Goal: Transaction & Acquisition: Purchase product/service

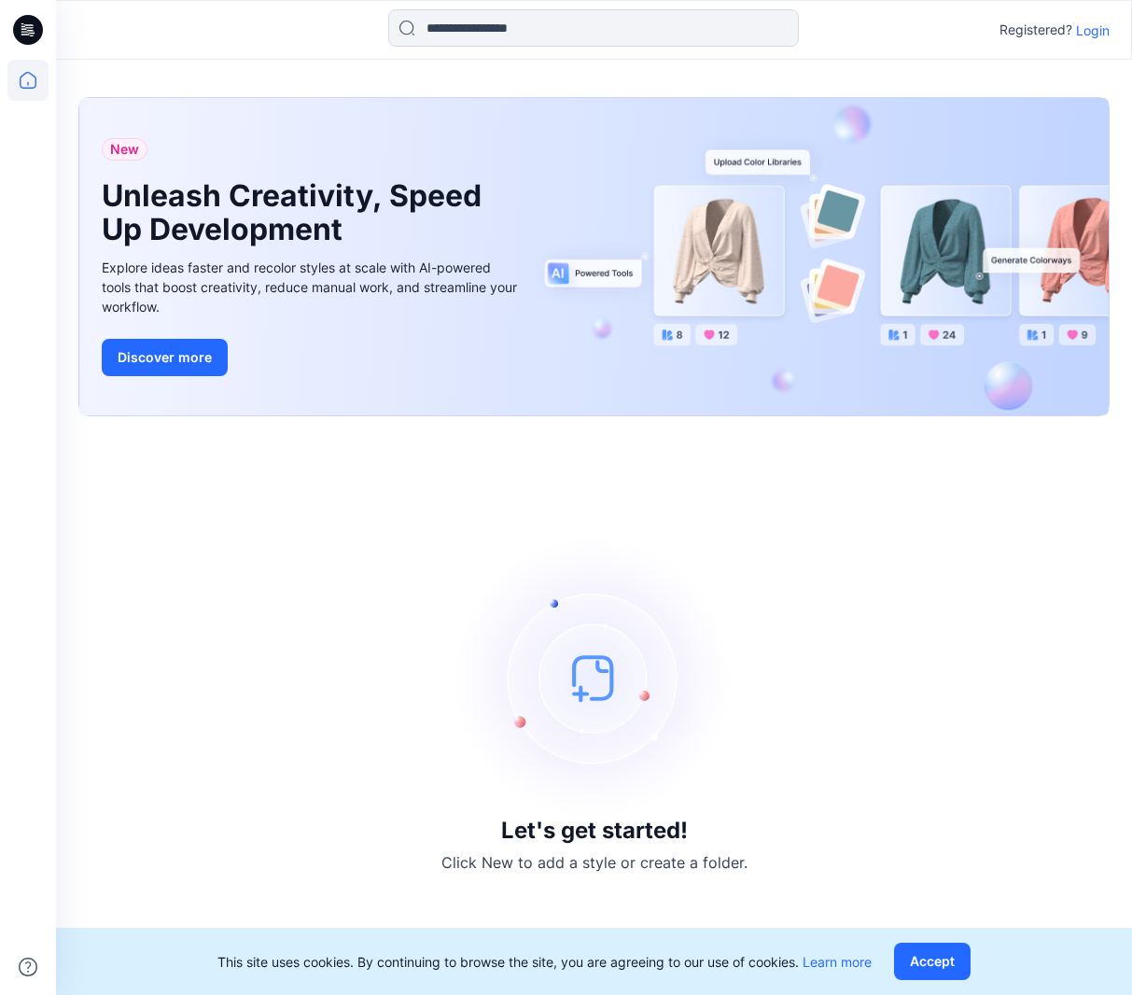
click at [1119, 37] on div "Registered? Login" at bounding box center [593, 29] width 1075 height 41
click at [1099, 31] on p "Login" at bounding box center [1093, 31] width 34 height 20
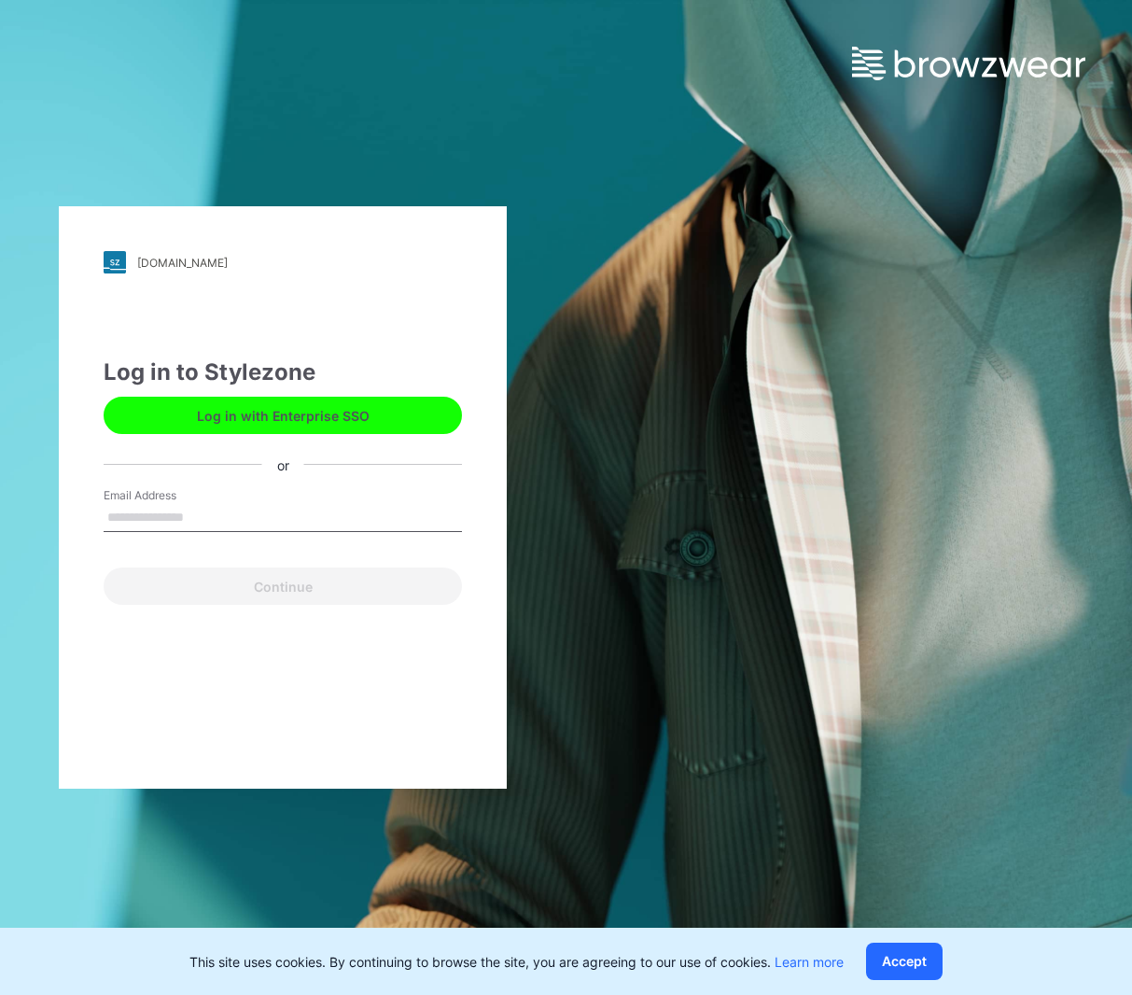
click at [284, 526] on input "Email Address" at bounding box center [283, 518] width 358 height 28
click at [91, 563] on div "[DOMAIN_NAME] Loading... Log in to Stylezone Log in with Enterprise SSO or Emai…" at bounding box center [283, 497] width 448 height 582
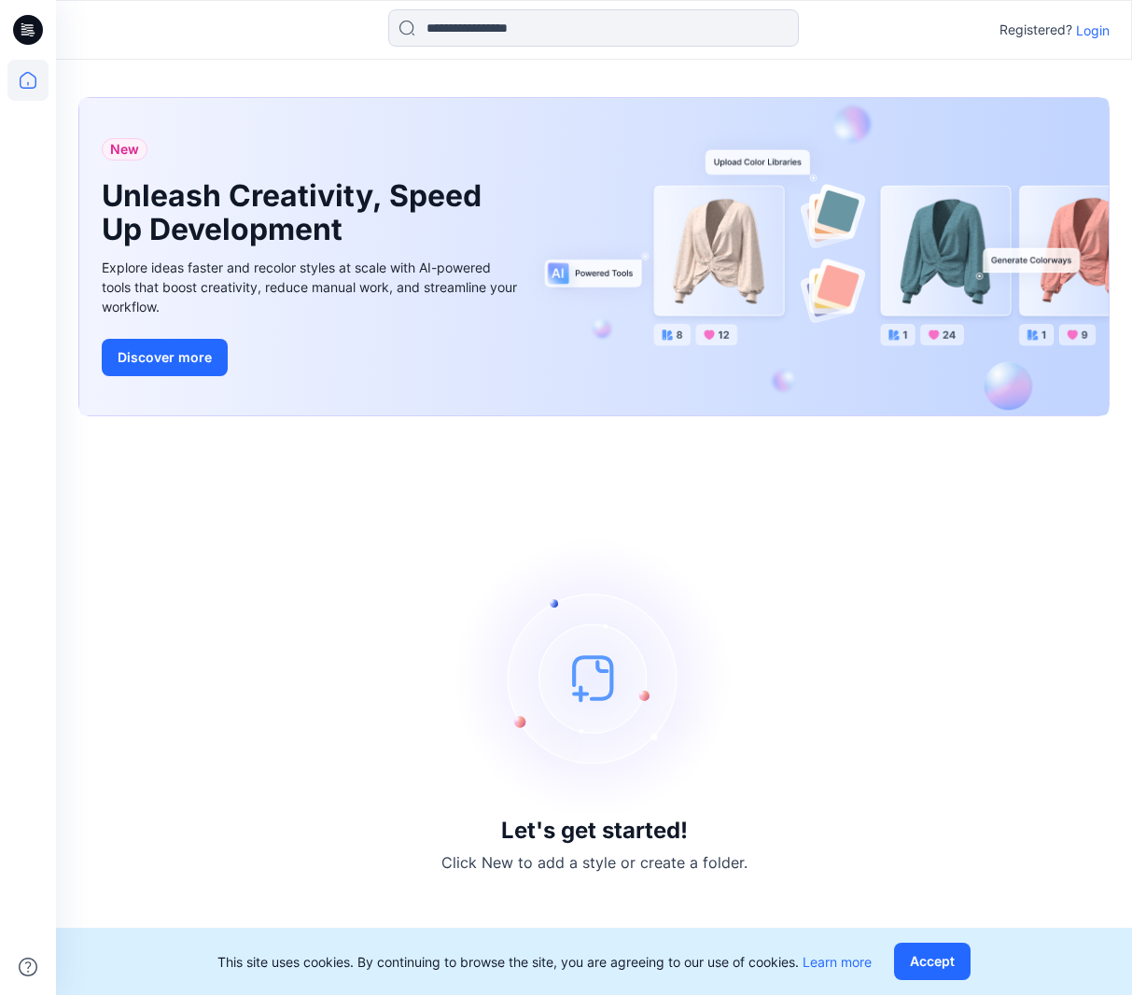
click at [1094, 21] on p "Login" at bounding box center [1093, 31] width 34 height 20
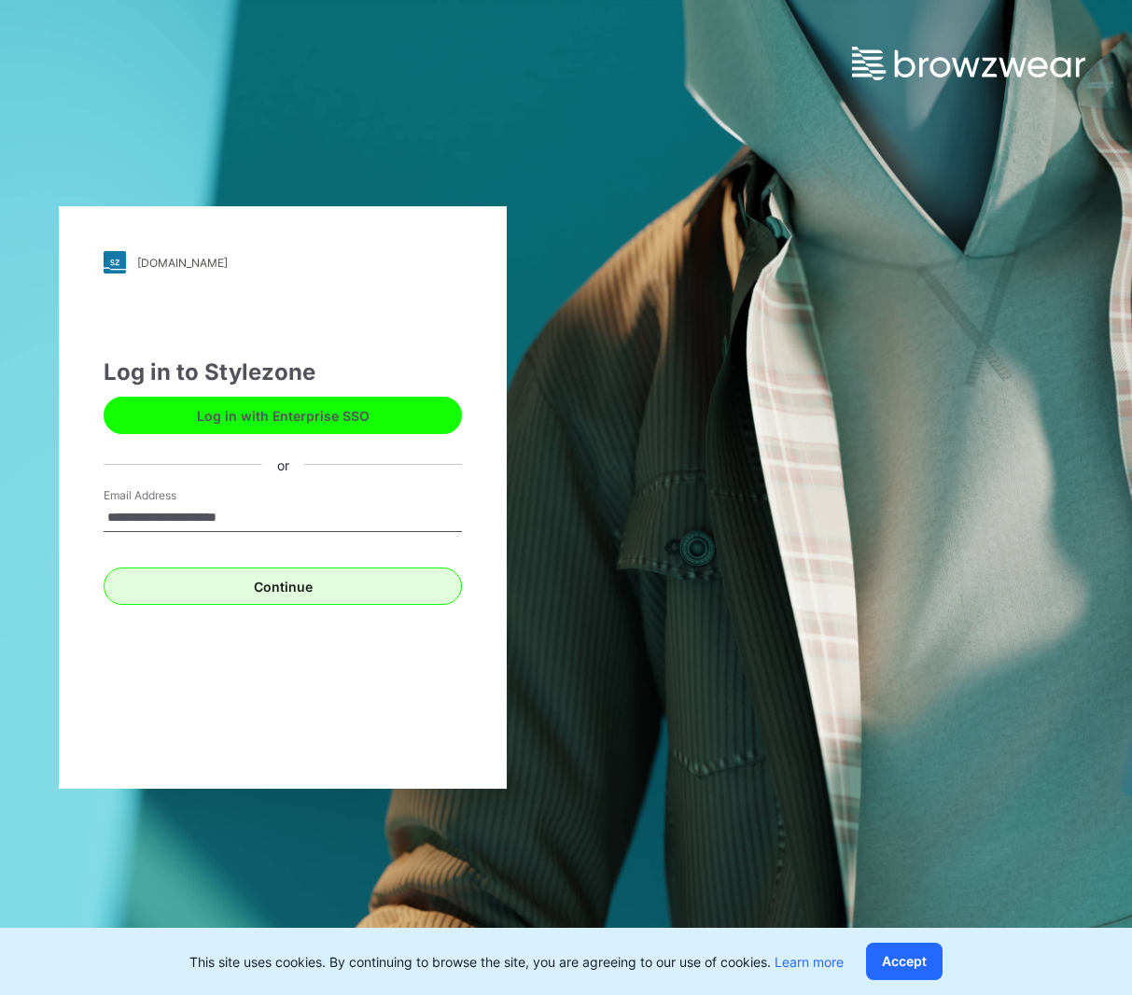
type input "**********"
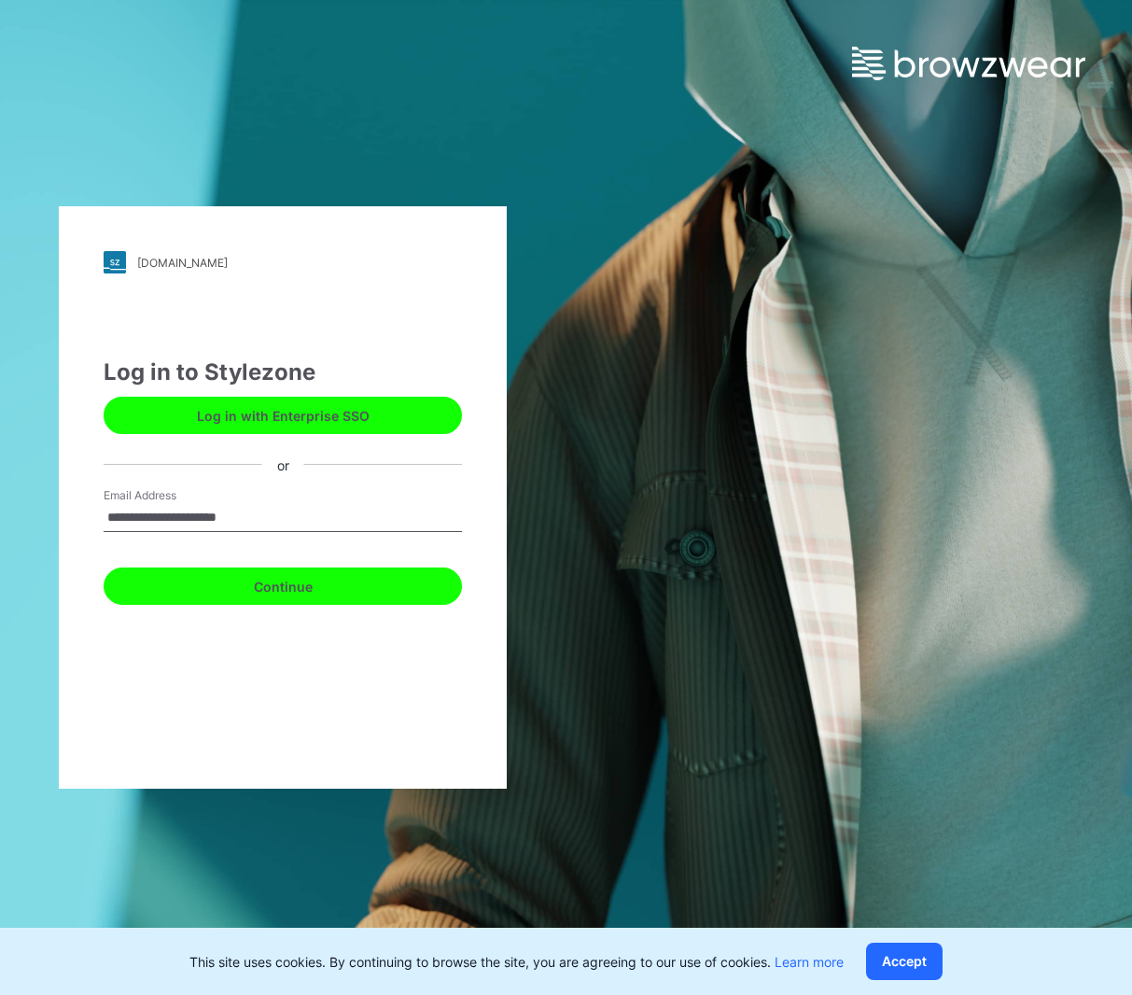
click at [119, 578] on button "Continue" at bounding box center [283, 585] width 358 height 37
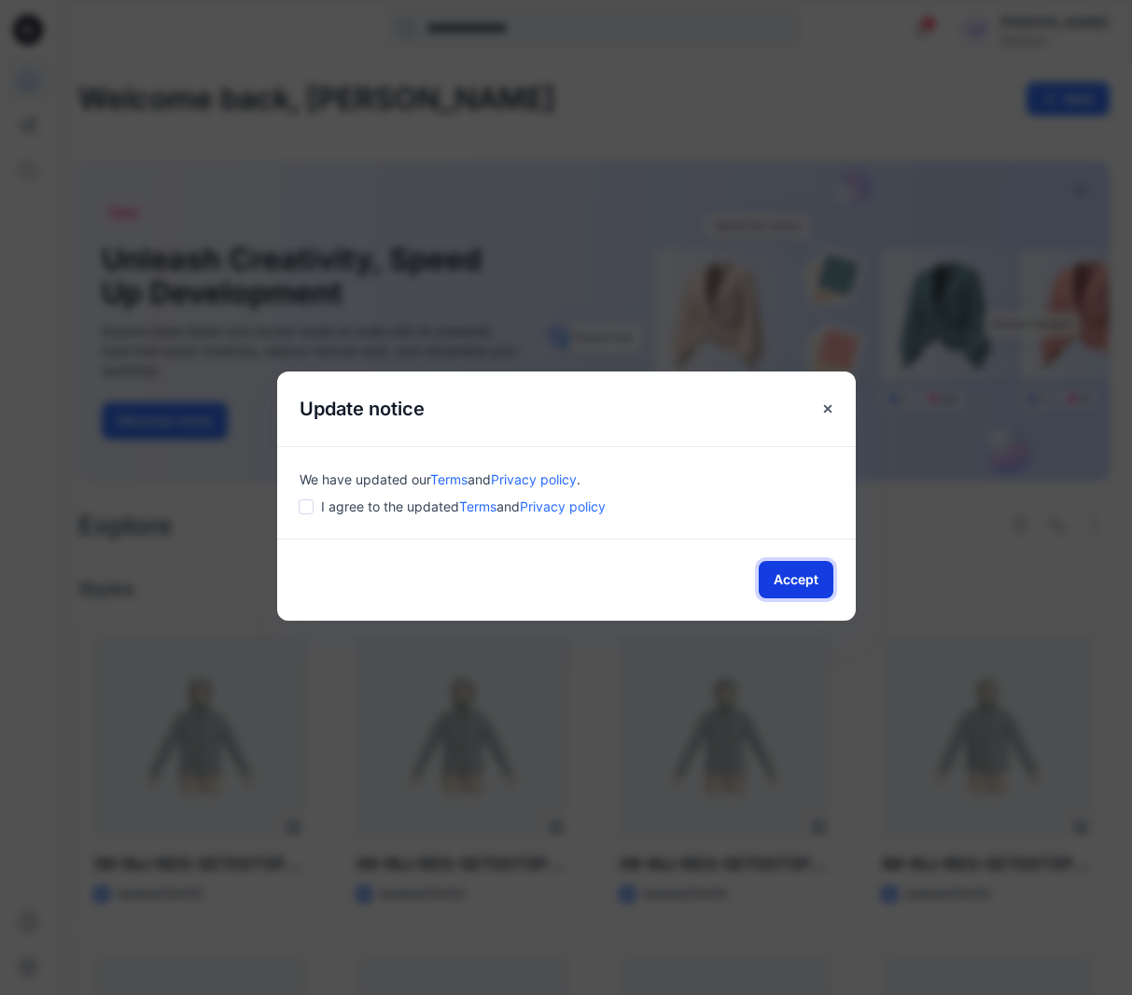
click at [824, 591] on button "Accept" at bounding box center [796, 579] width 75 height 37
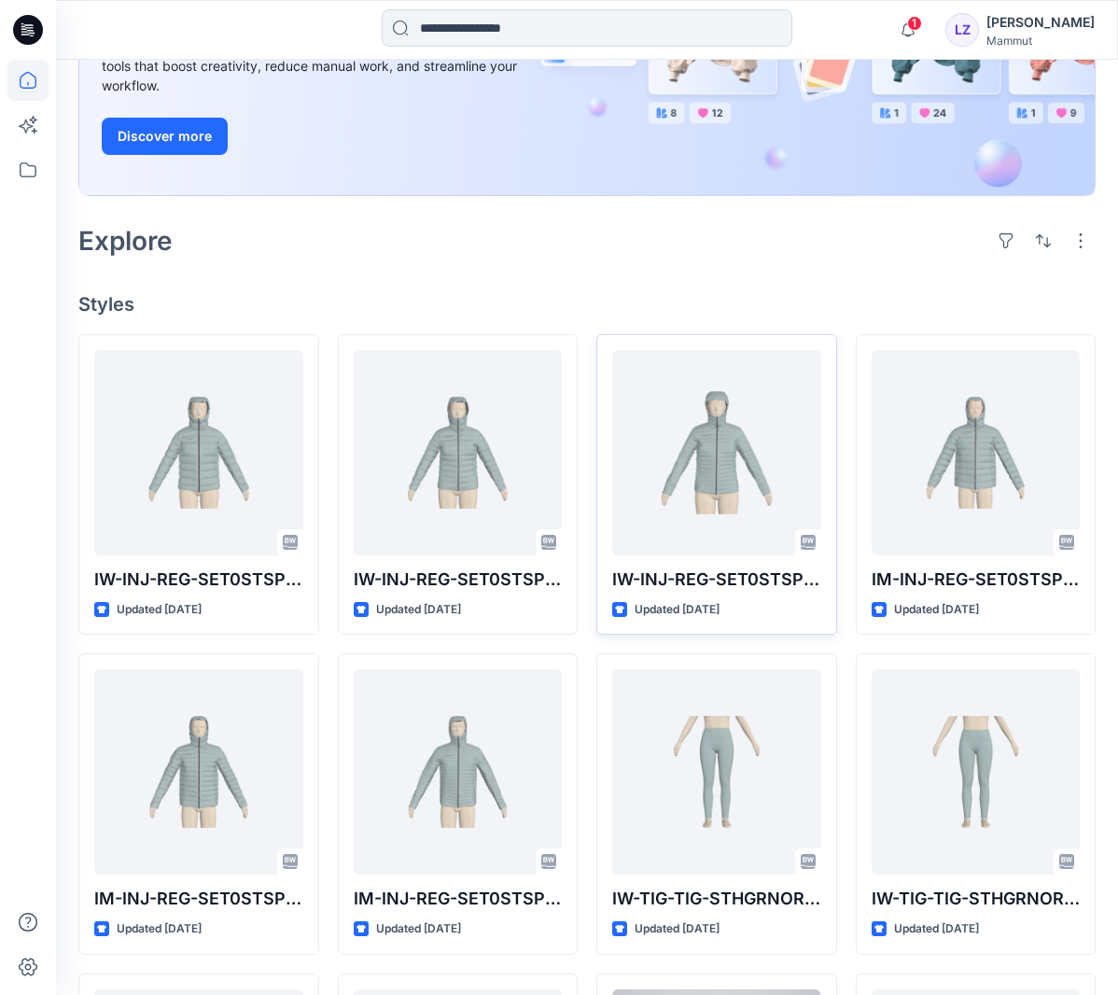
scroll to position [213, 0]
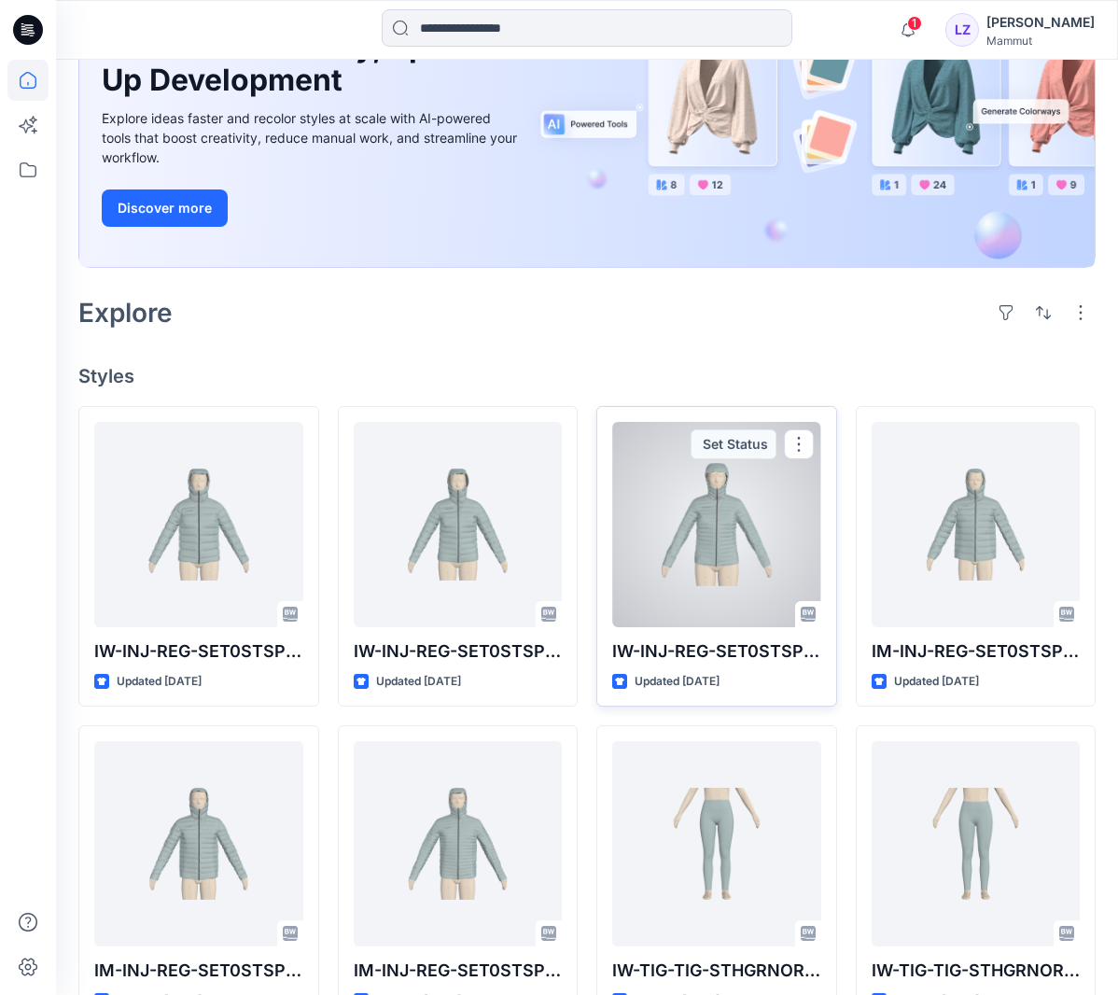
click at [759, 525] on div at bounding box center [716, 524] width 209 height 205
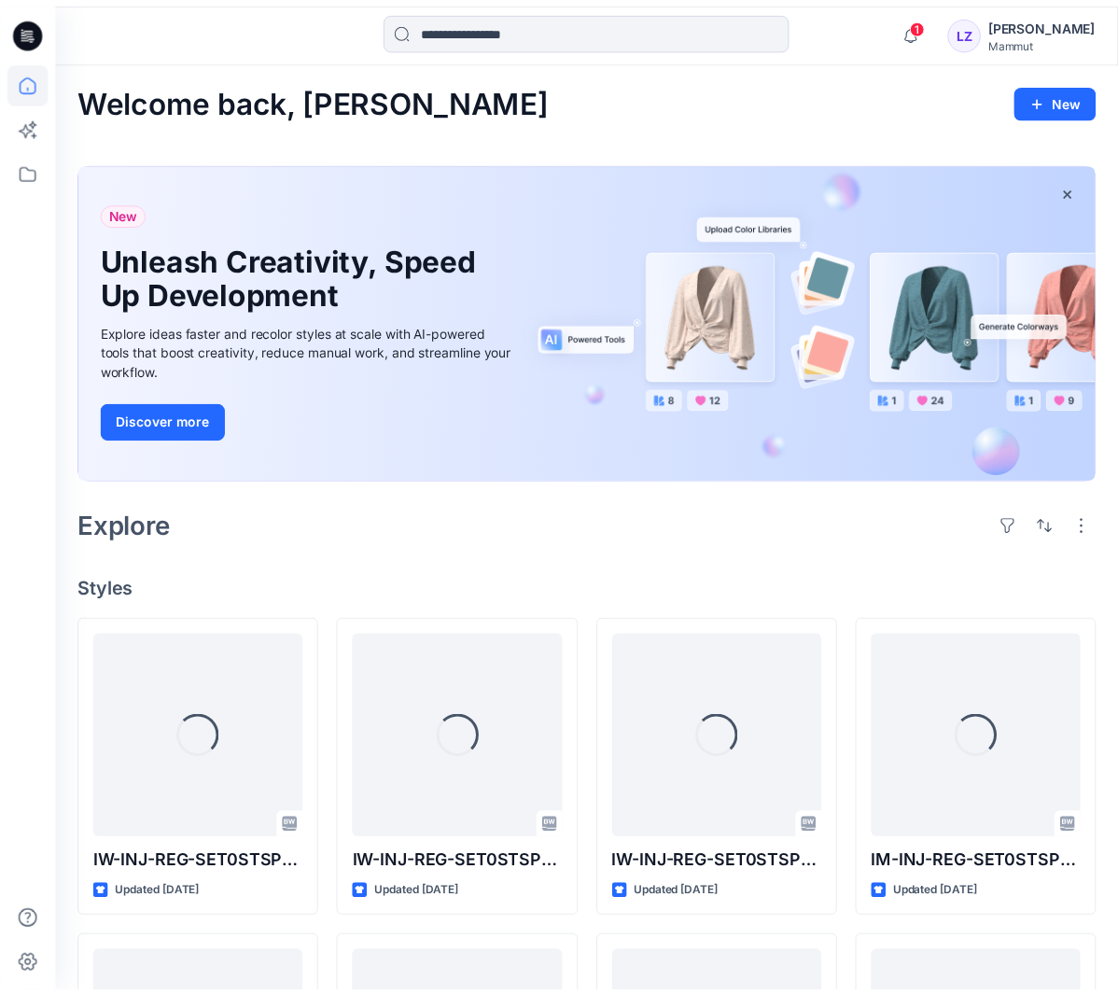
scroll to position [213, 0]
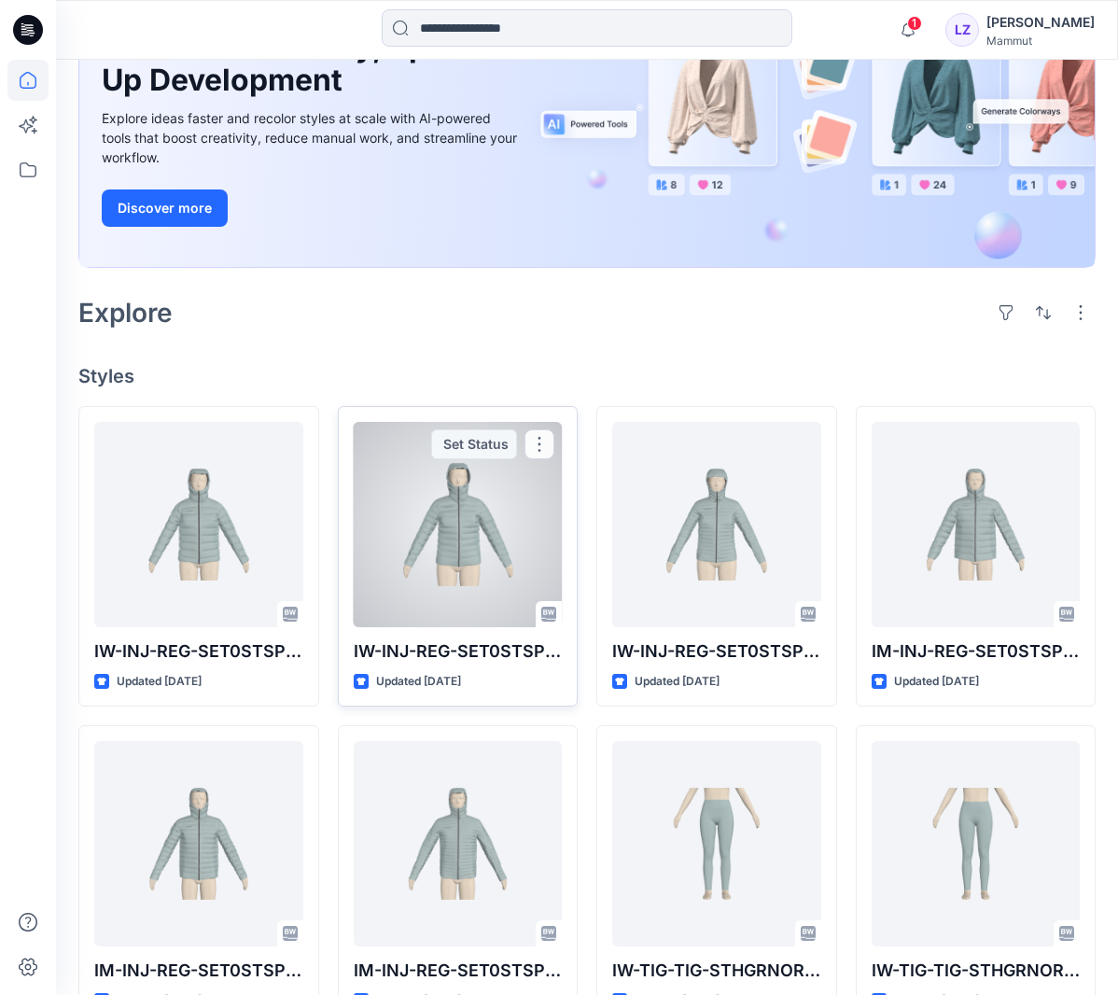
click at [414, 500] on div at bounding box center [458, 524] width 209 height 205
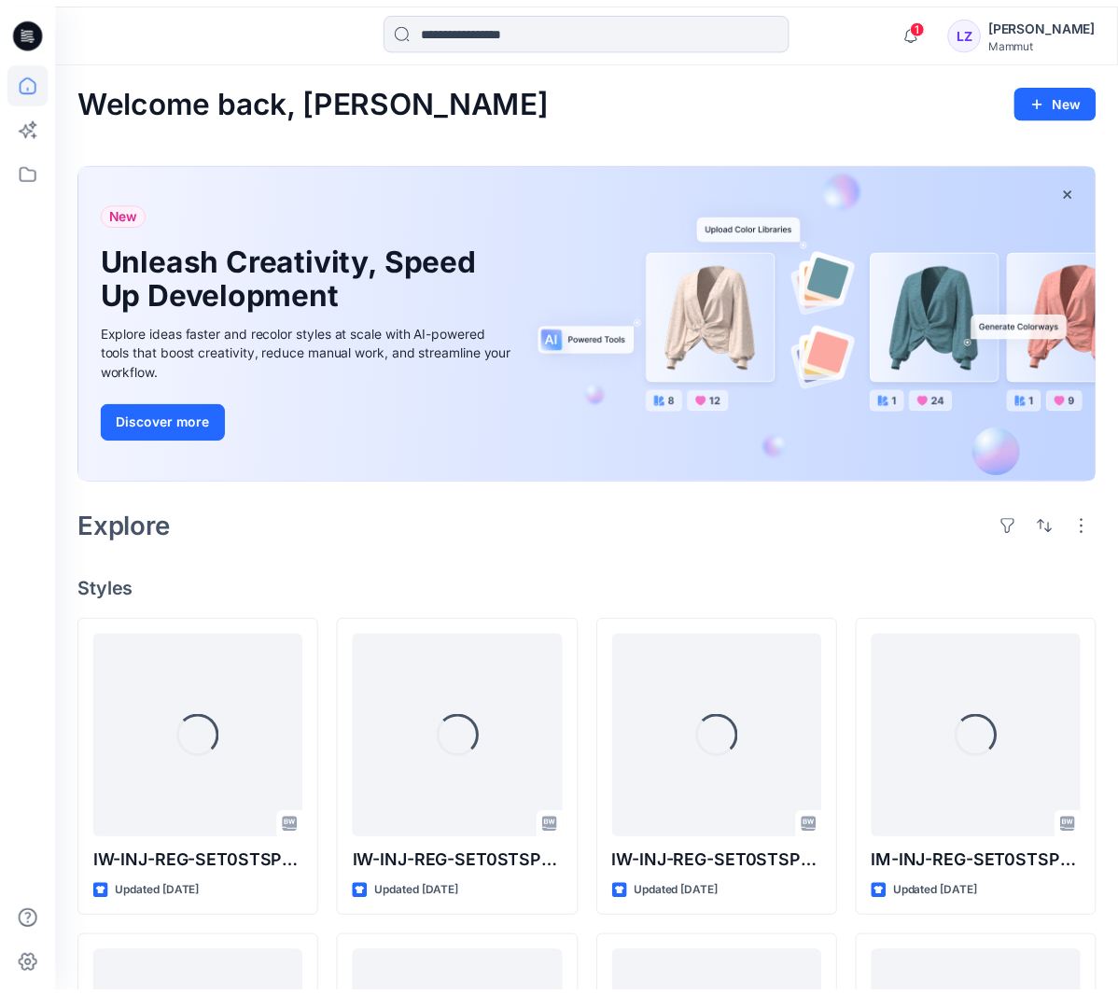
scroll to position [213, 0]
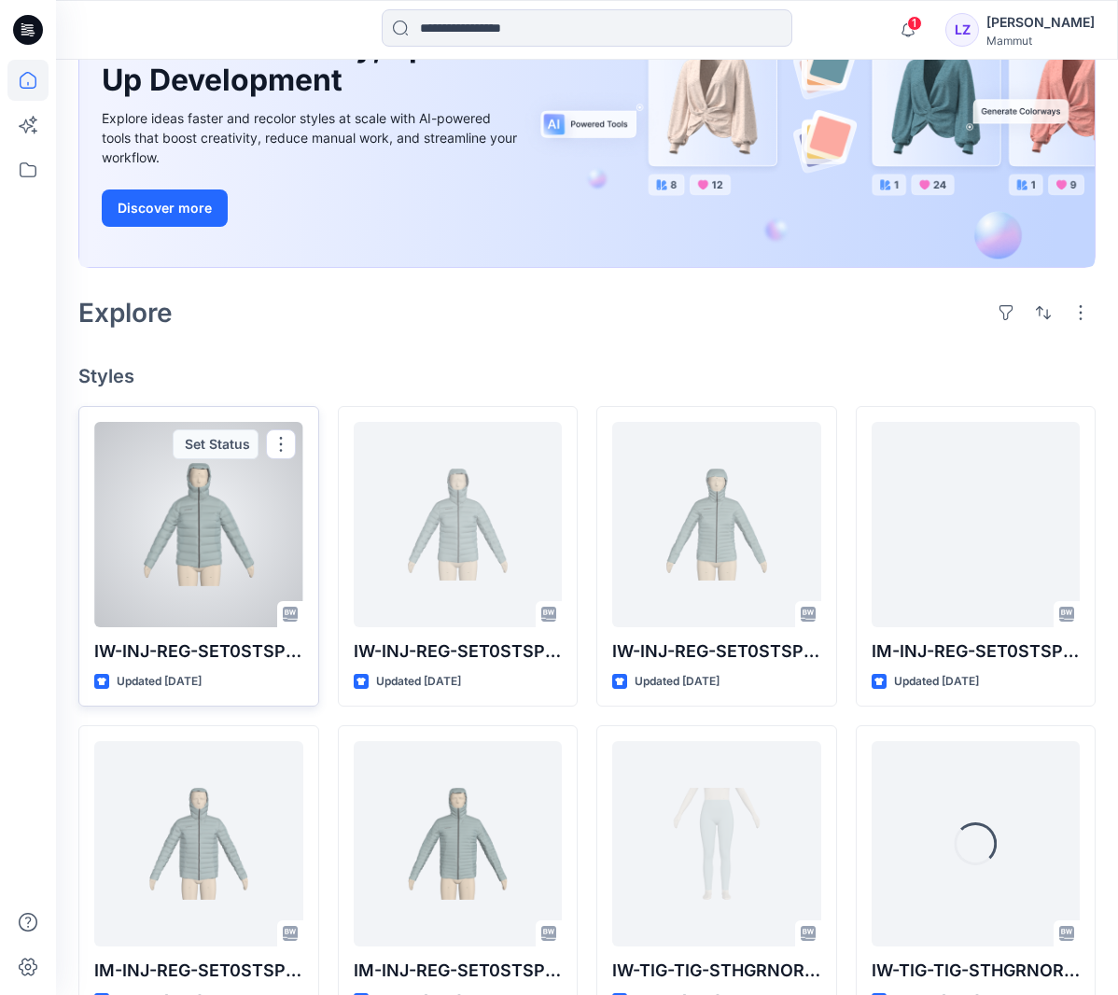
click at [205, 530] on div at bounding box center [198, 524] width 209 height 205
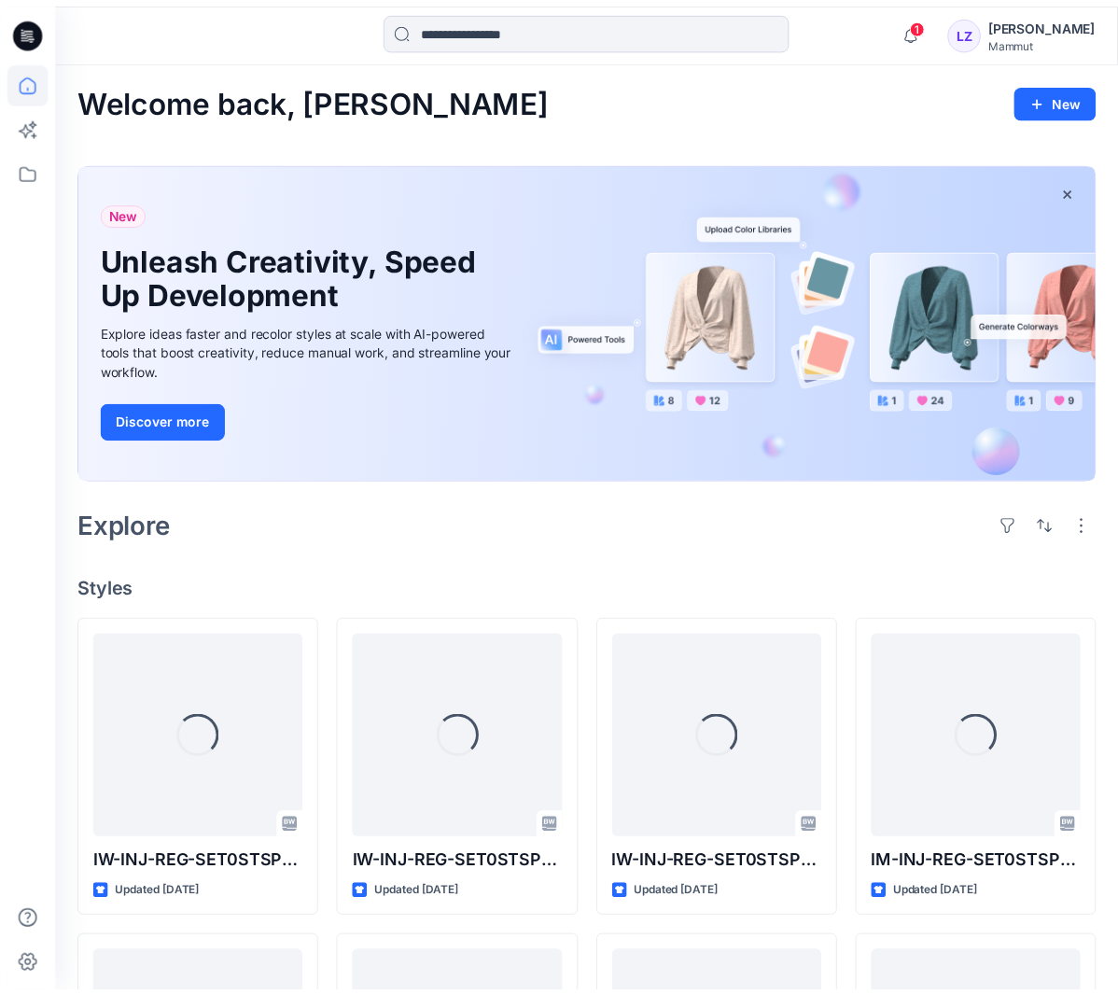
scroll to position [213, 0]
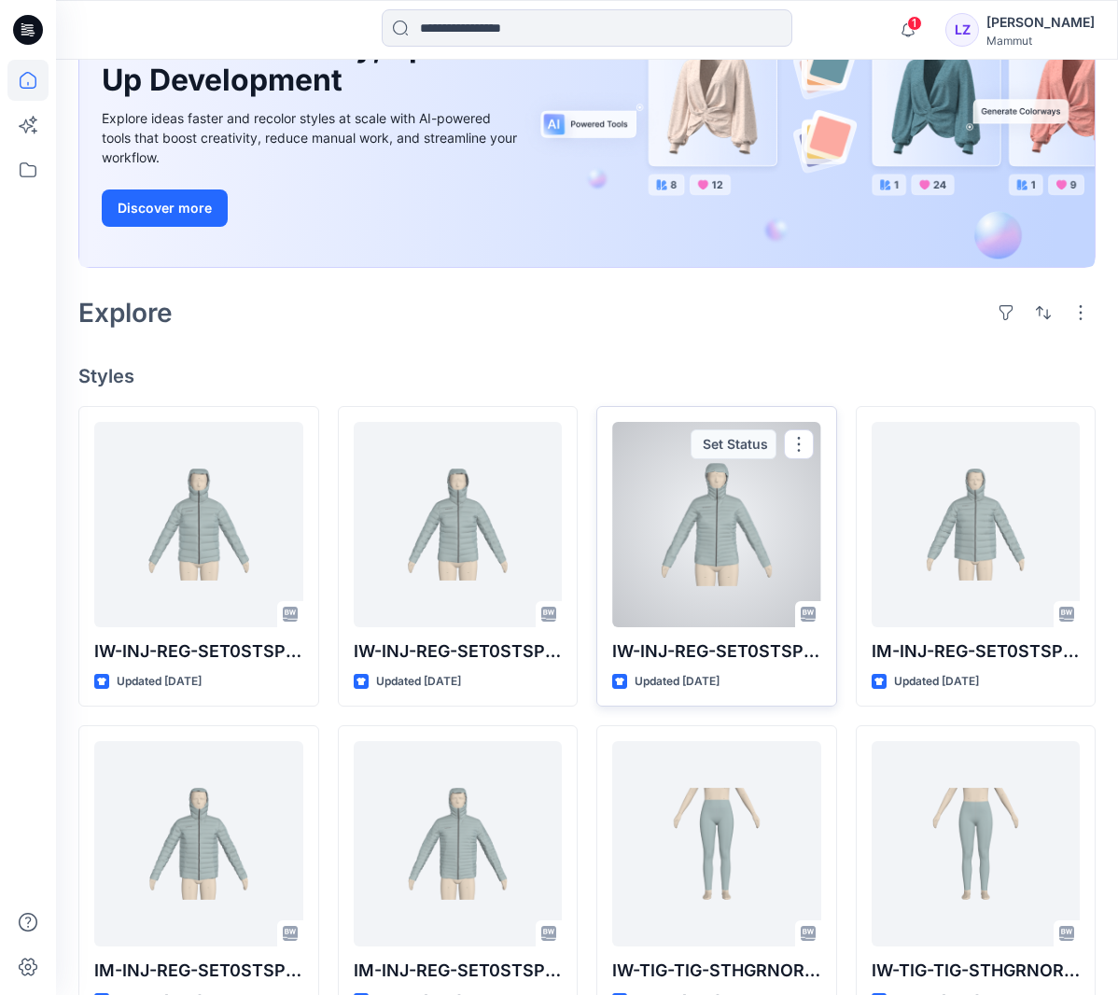
click at [744, 535] on div at bounding box center [716, 524] width 209 height 205
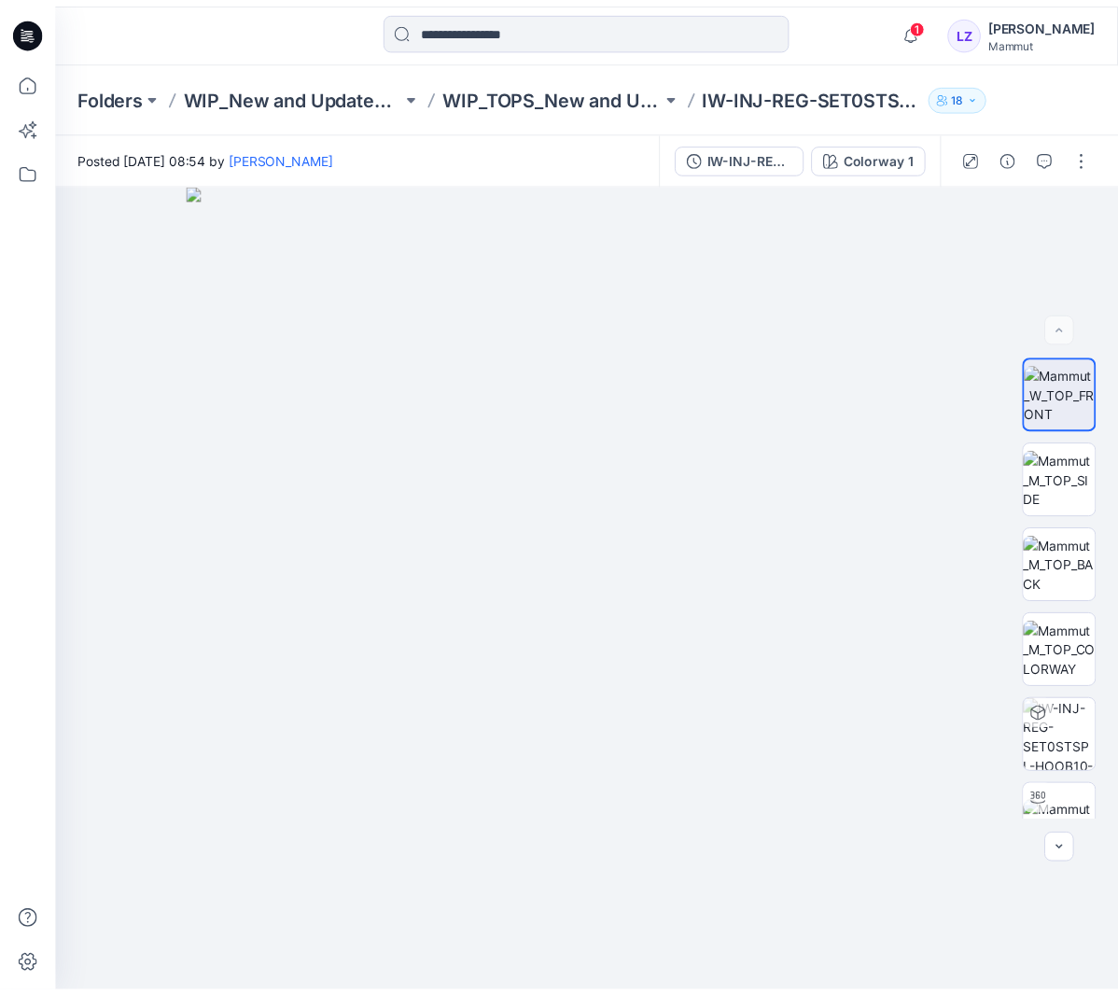
scroll to position [213, 0]
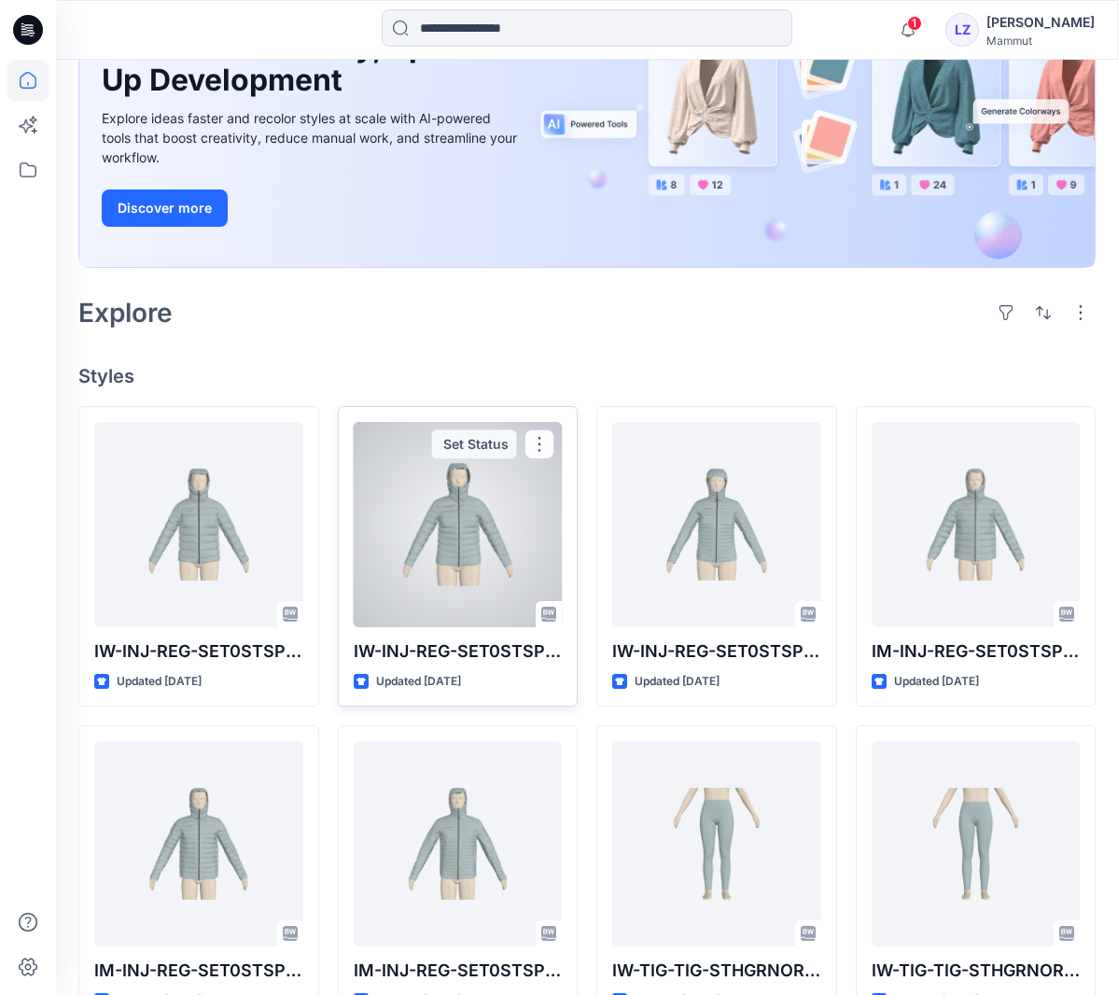
click at [415, 510] on div at bounding box center [458, 524] width 209 height 205
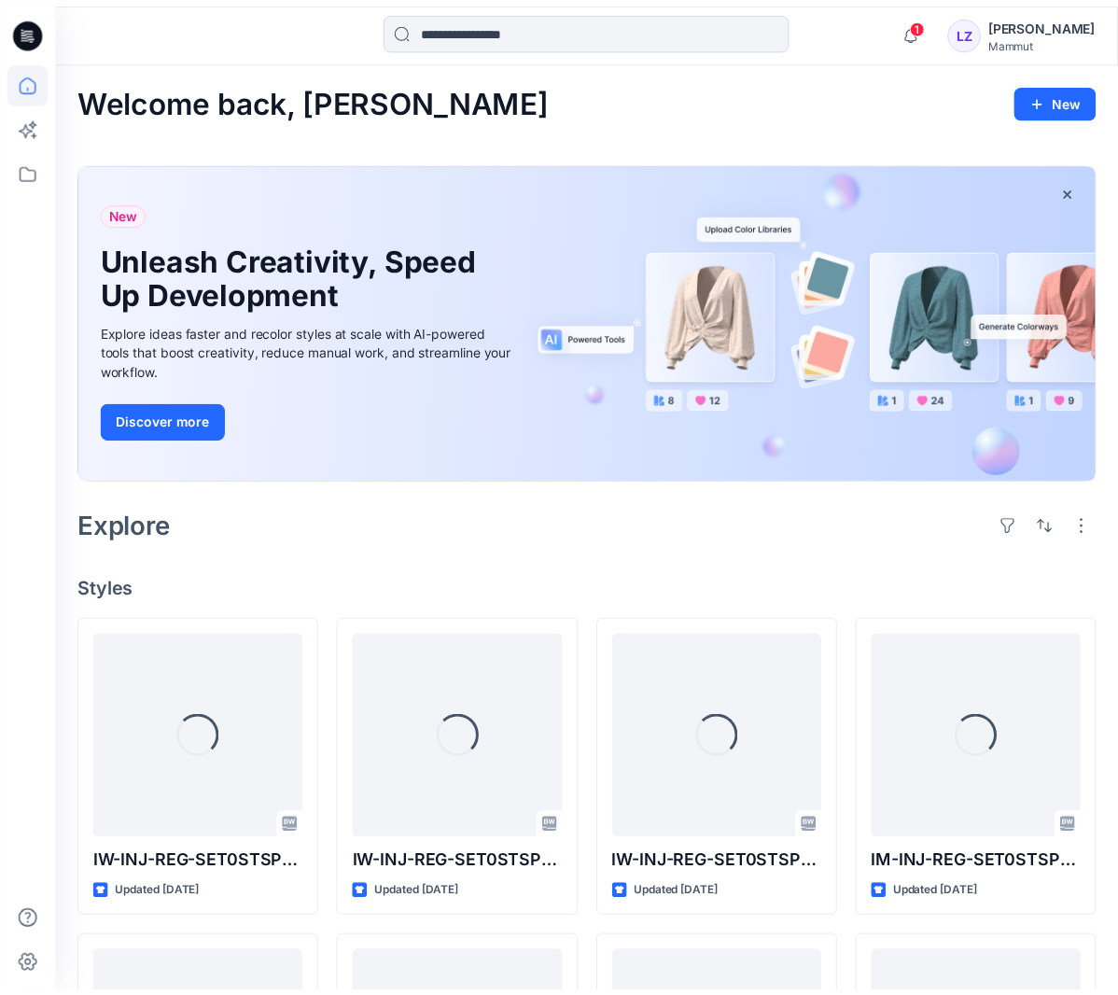
scroll to position [213, 0]
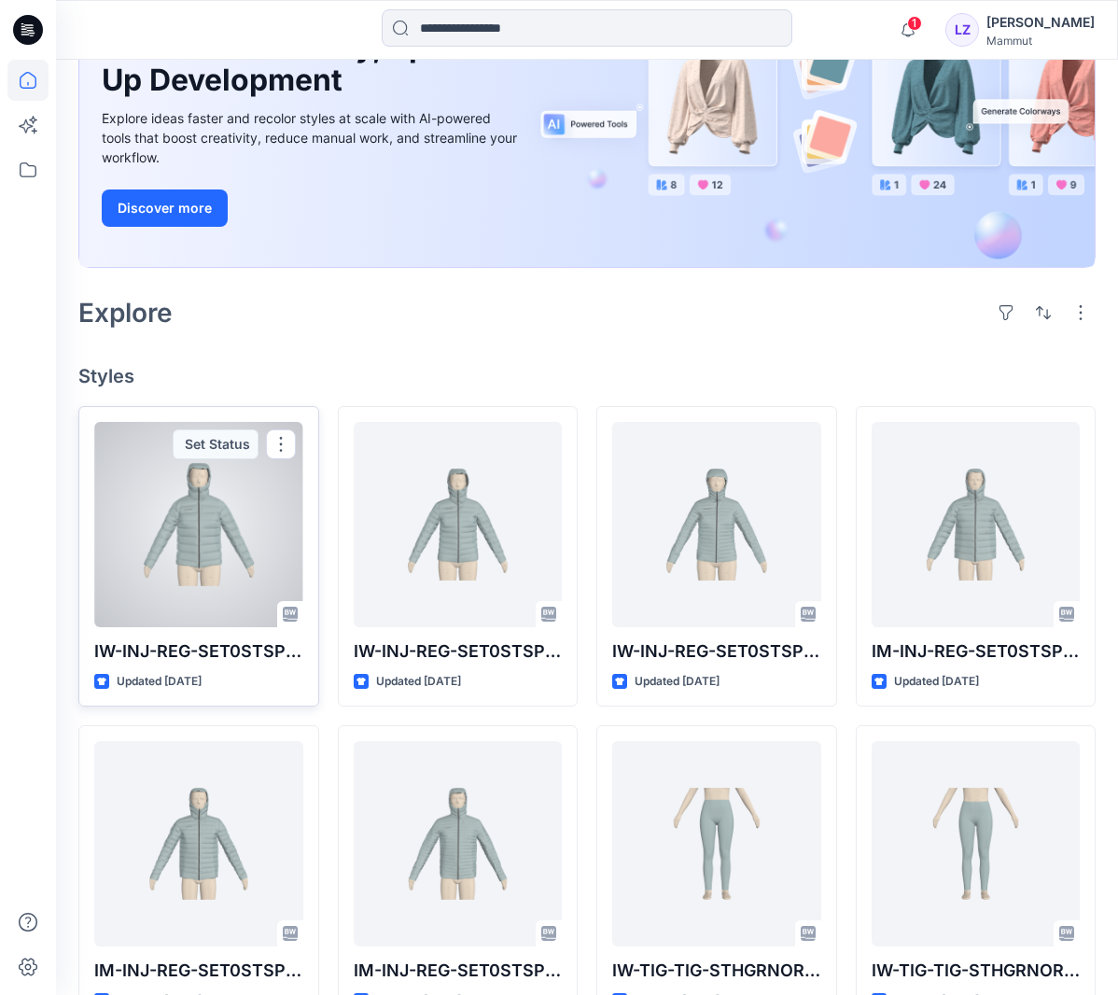
click at [255, 517] on div at bounding box center [198, 524] width 209 height 205
